Goal: Find contact information: Find contact information

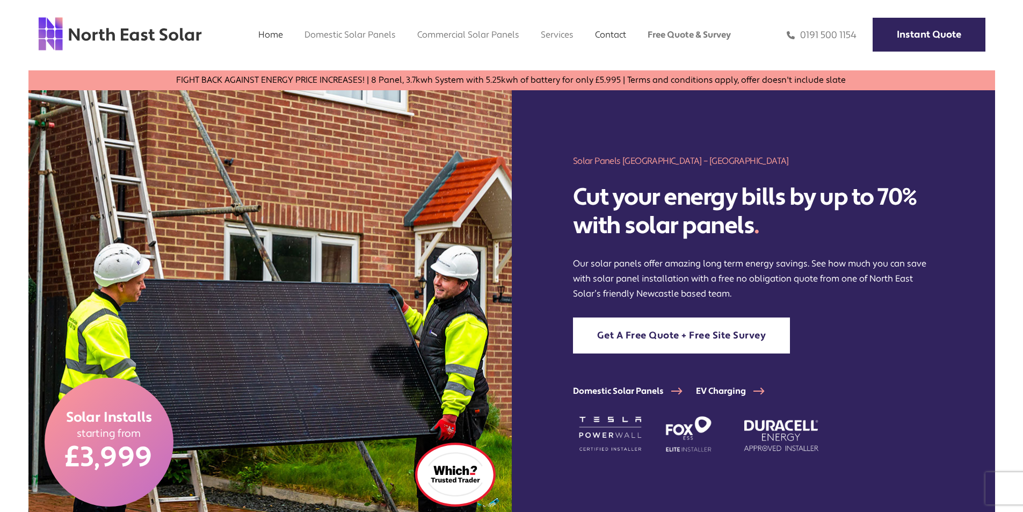
click at [604, 34] on link "Contact" at bounding box center [610, 34] width 31 height 11
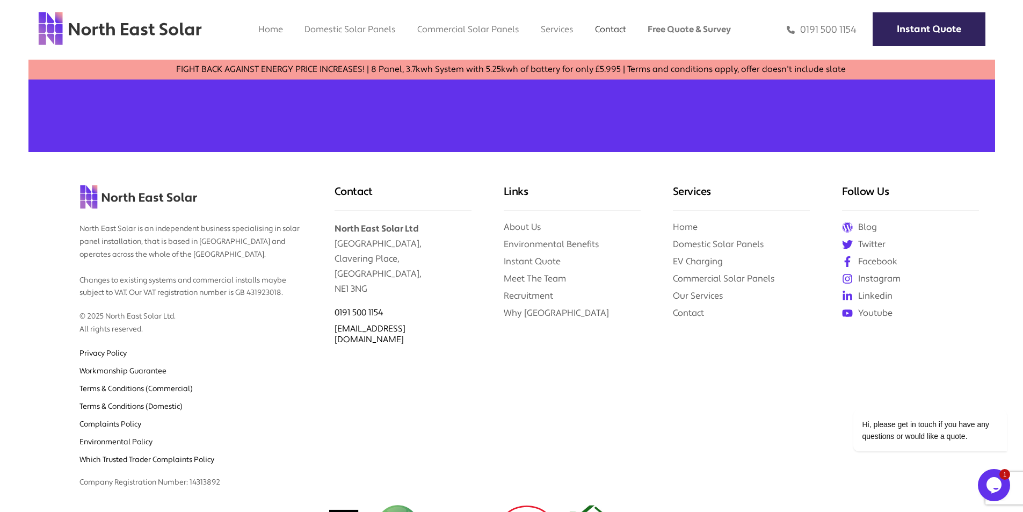
scroll to position [1349, 0]
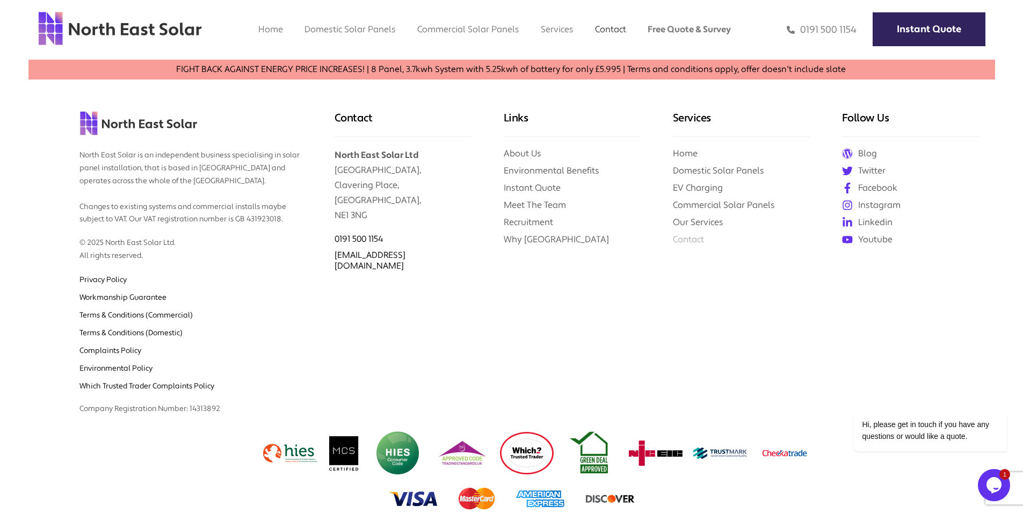
click at [690, 243] on link "Contact" at bounding box center [688, 239] width 31 height 11
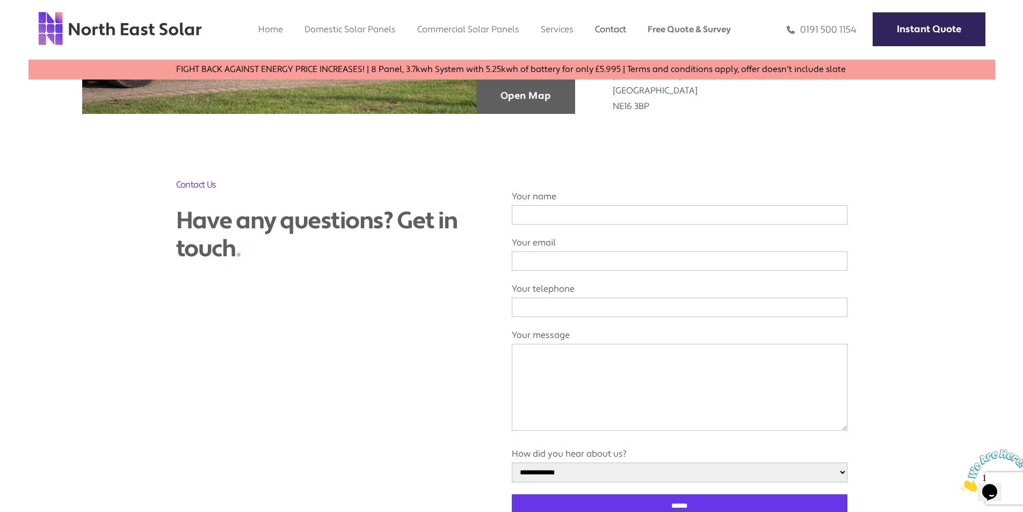
scroll to position [215, 0]
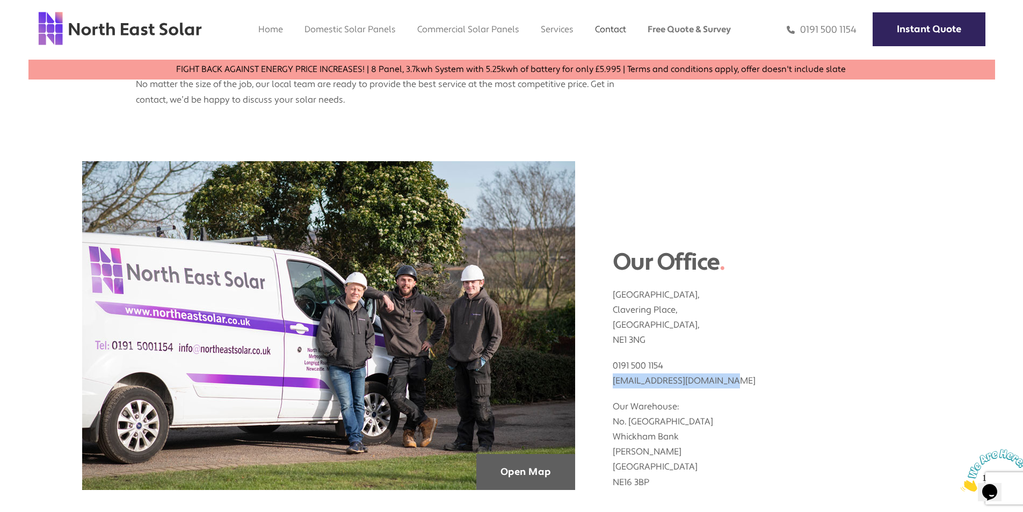
drag, startPoint x: 746, startPoint y: 383, endPoint x: 611, endPoint y: 379, distance: 134.8
click at [611, 379] on div "Our Office . [STREET_ADDRESS] 0191 500 1154 [EMAIL_ADDRESS][DOMAIN_NAME] Our Wa…" at bounding box center [758, 325] width 366 height 329
copy link "[EMAIL_ADDRESS][DOMAIN_NAME]"
